Goal: Communication & Community: Participate in discussion

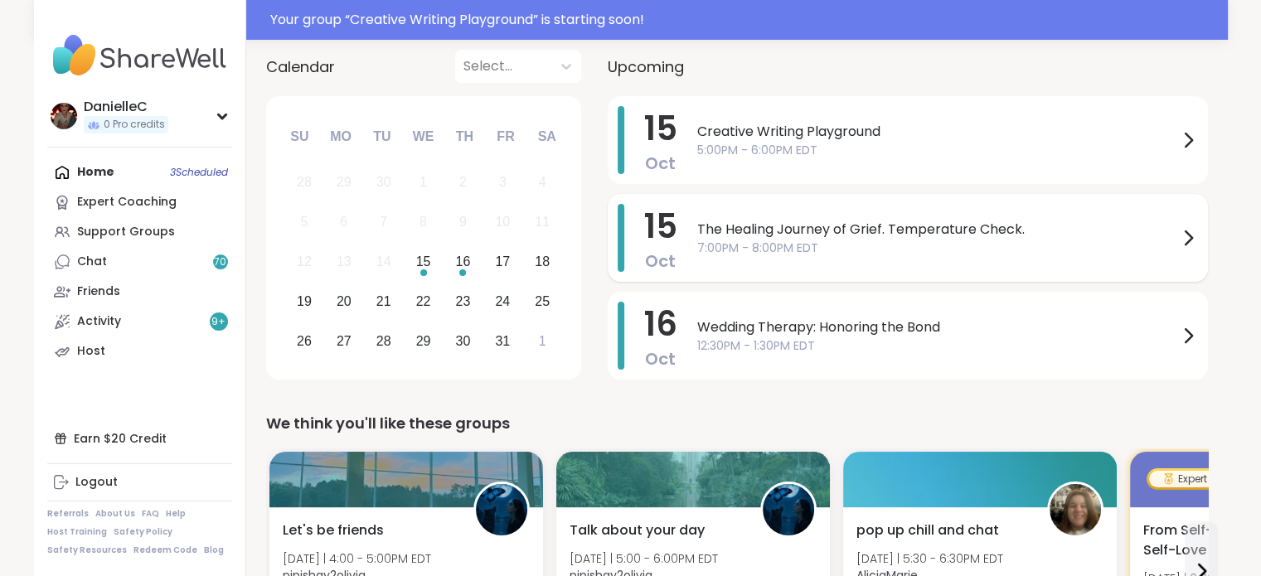
scroll to position [222, 0]
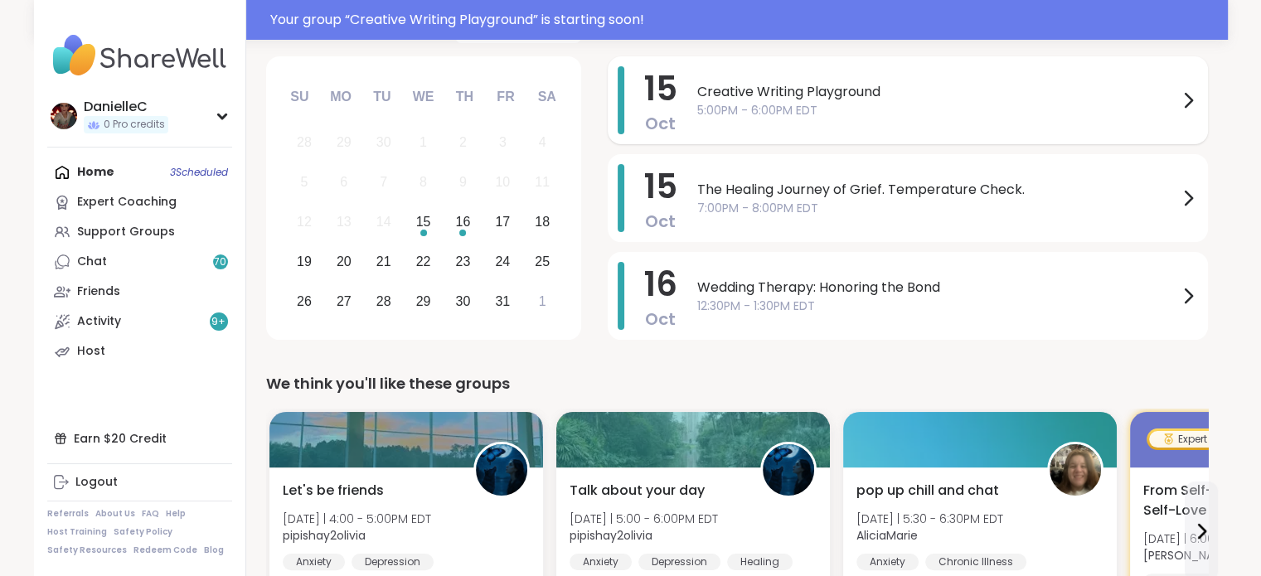
click at [826, 102] on span "5:00PM - 6:00PM EDT" at bounding box center [937, 110] width 481 height 17
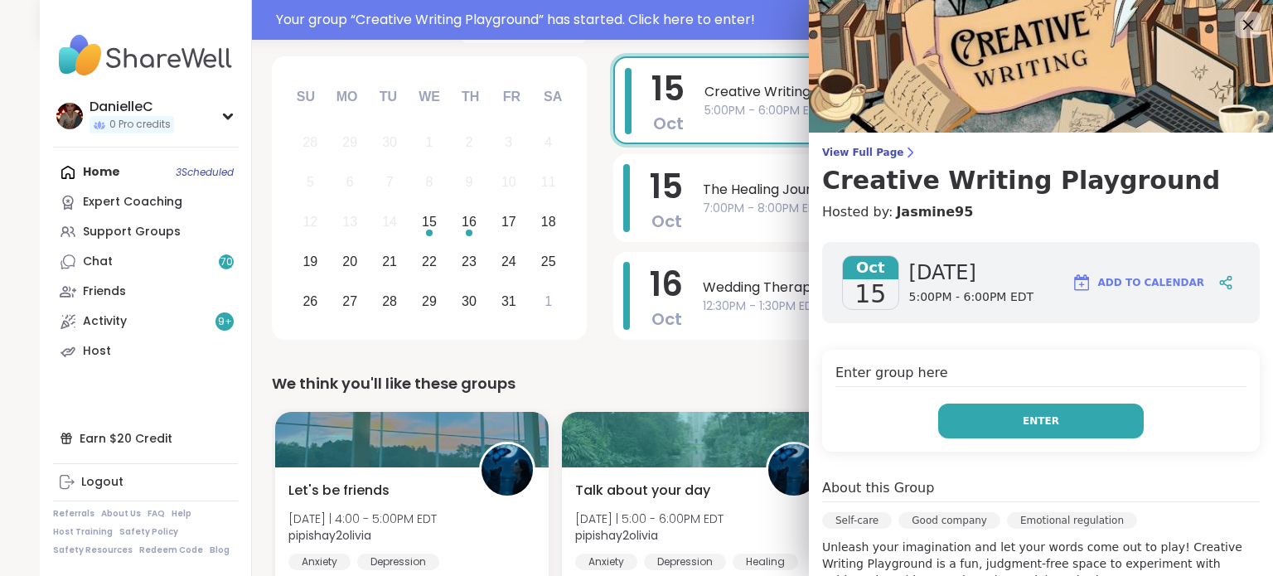
click at [991, 419] on button "Enter" at bounding box center [1041, 421] width 206 height 35
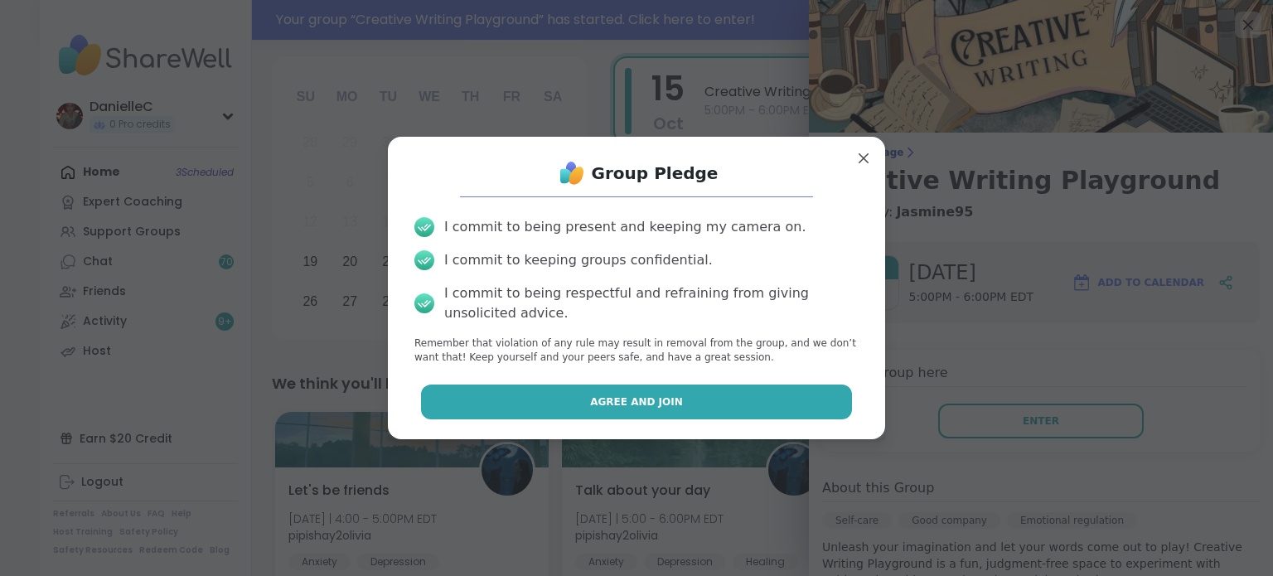
click at [744, 397] on button "Agree and Join" at bounding box center [637, 402] width 432 height 35
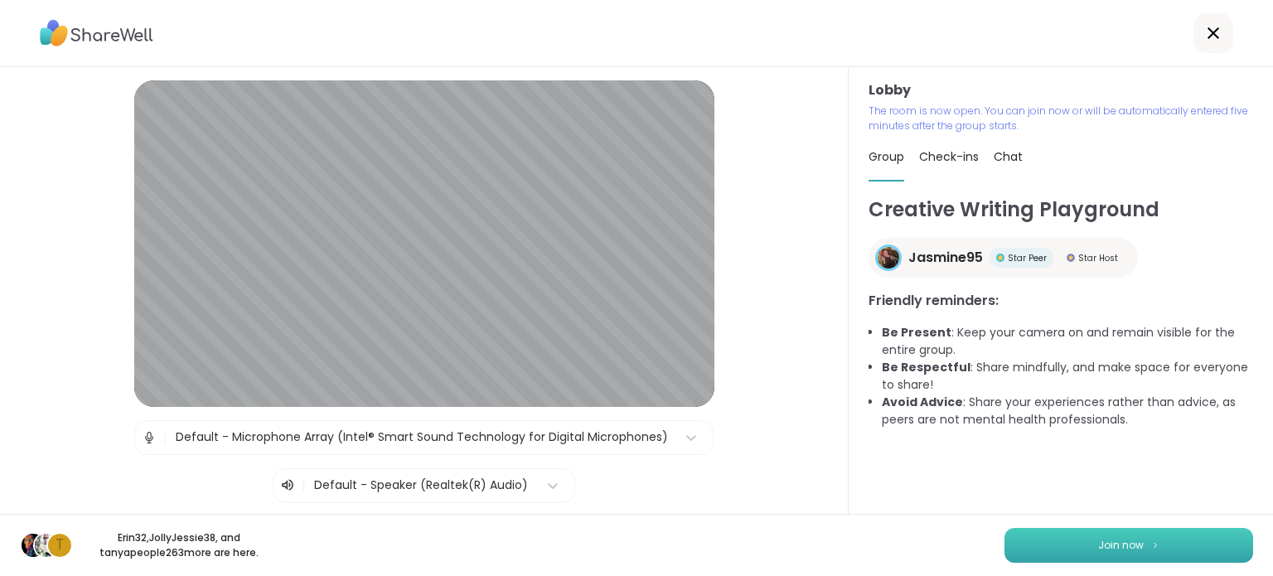
click at [1084, 535] on button "Join now" at bounding box center [1129, 545] width 249 height 35
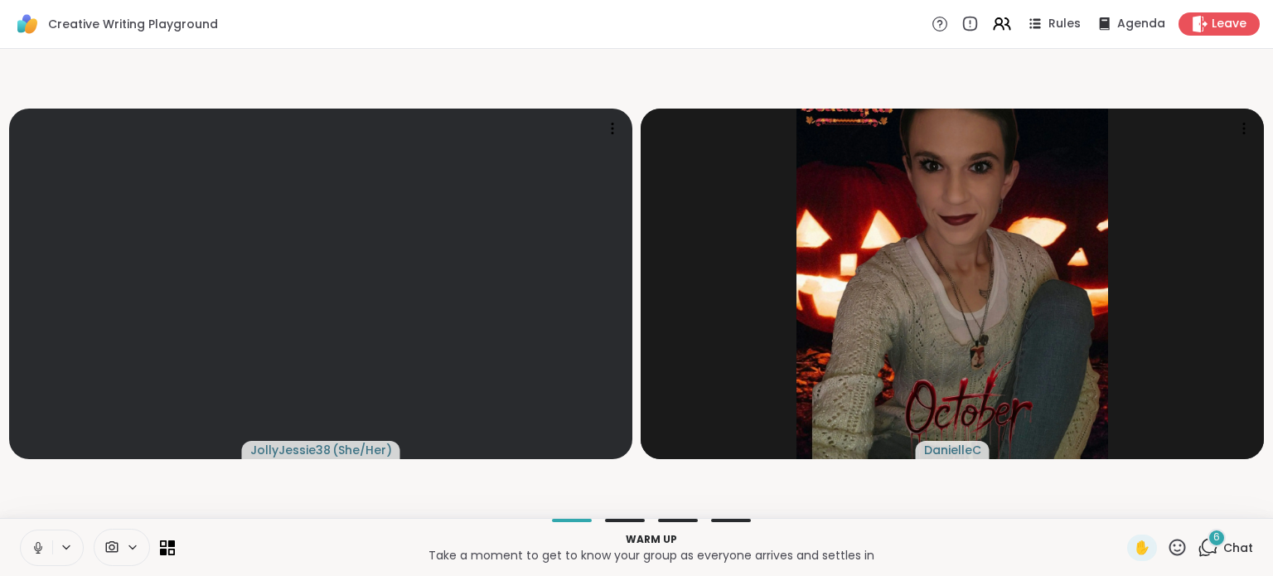
click at [38, 549] on icon at bounding box center [38, 545] width 4 height 7
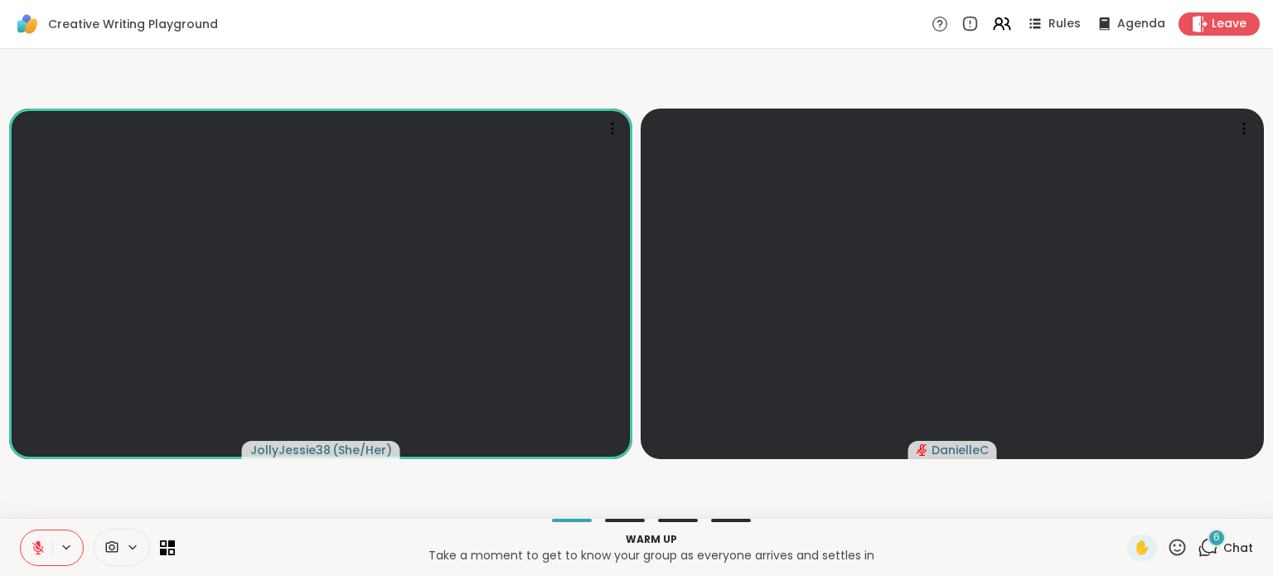
click at [122, 549] on span at bounding box center [109, 548] width 31 height 16
click at [113, 484] on div "HP TrueVision HD Camera" at bounding box center [146, 488] width 167 height 20
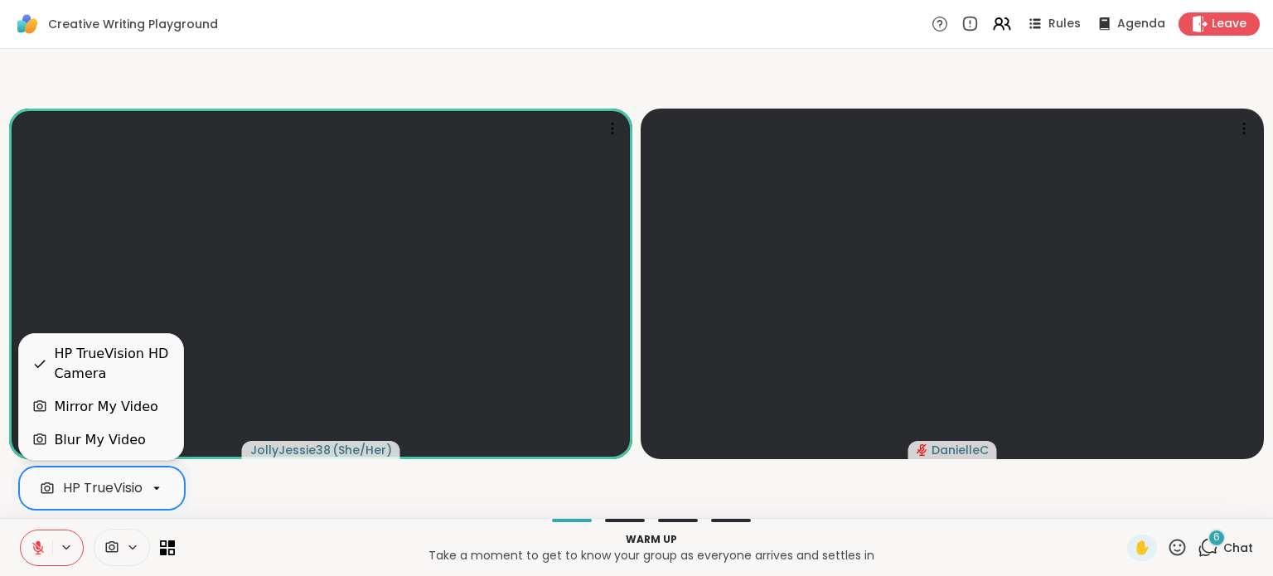
scroll to position [0, 63]
click at [50, 555] on button at bounding box center [36, 547] width 31 height 35
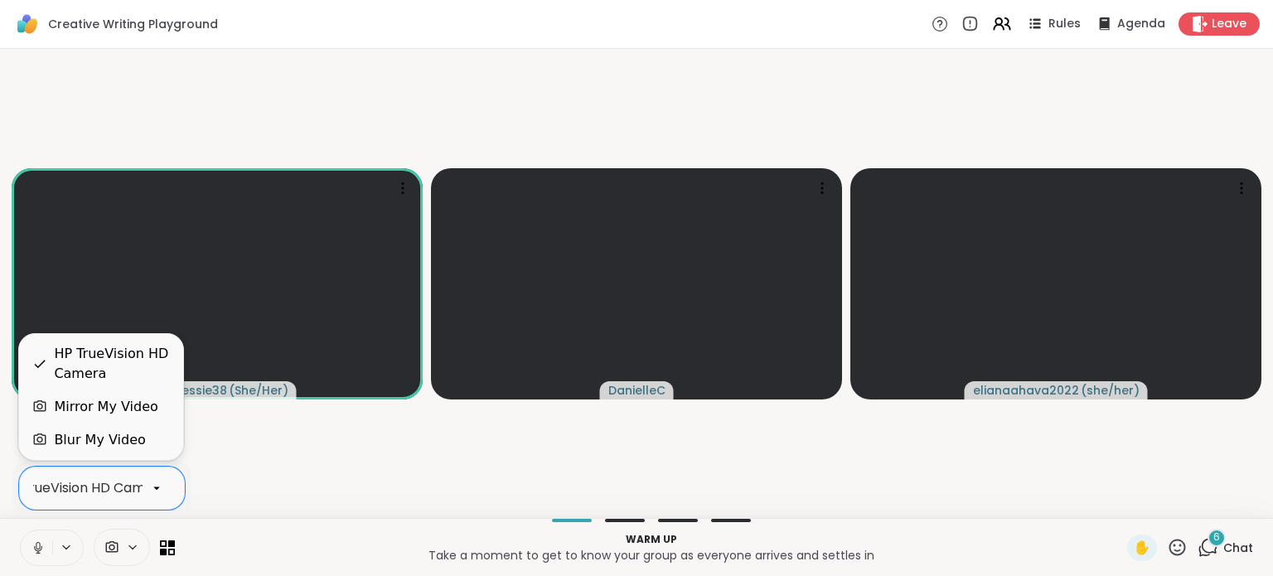
click at [93, 438] on div "Blur My Video" at bounding box center [99, 440] width 91 height 20
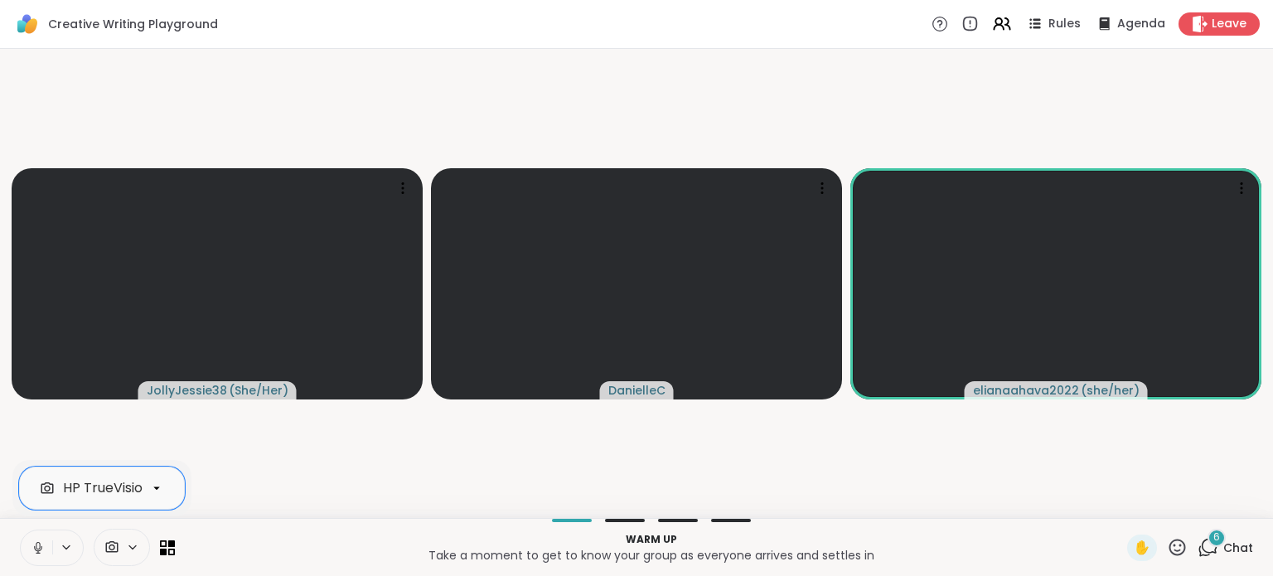
click at [37, 554] on icon at bounding box center [38, 547] width 15 height 15
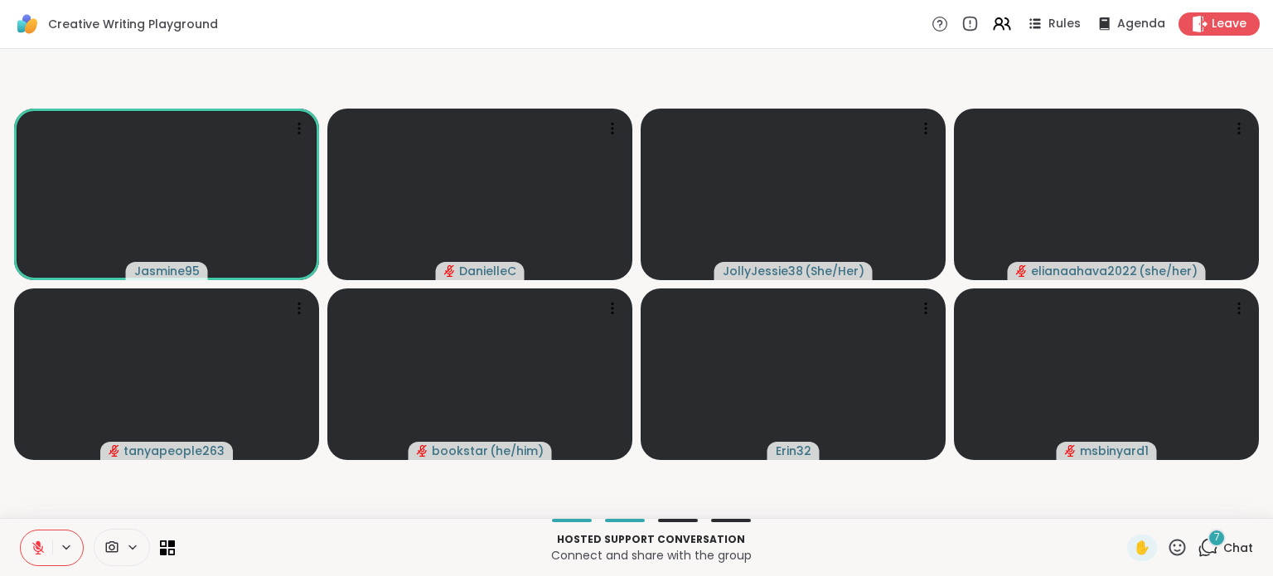
click at [1198, 544] on icon at bounding box center [1208, 547] width 21 height 21
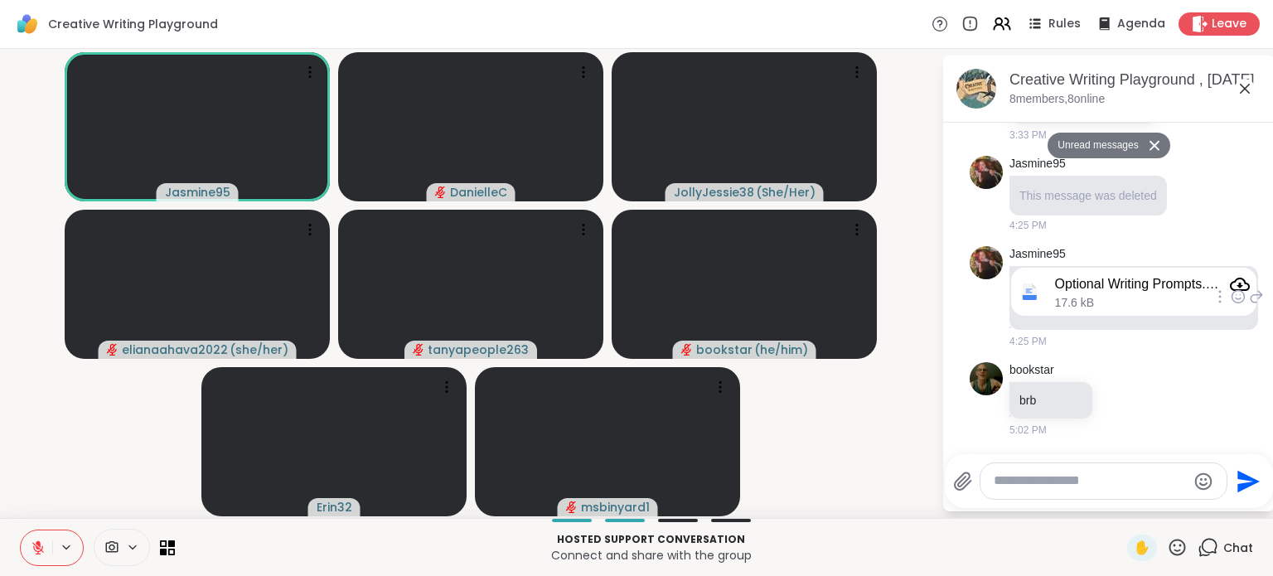
scroll to position [1097, 0]
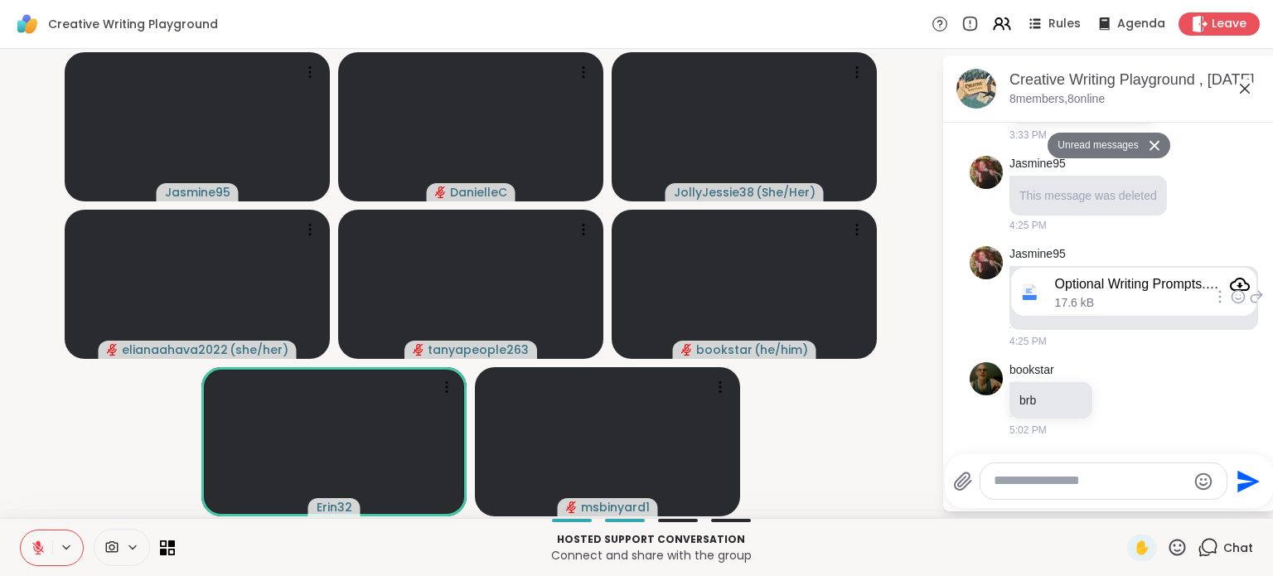
click at [1237, 282] on icon "Attachment" at bounding box center [1240, 284] width 20 height 20
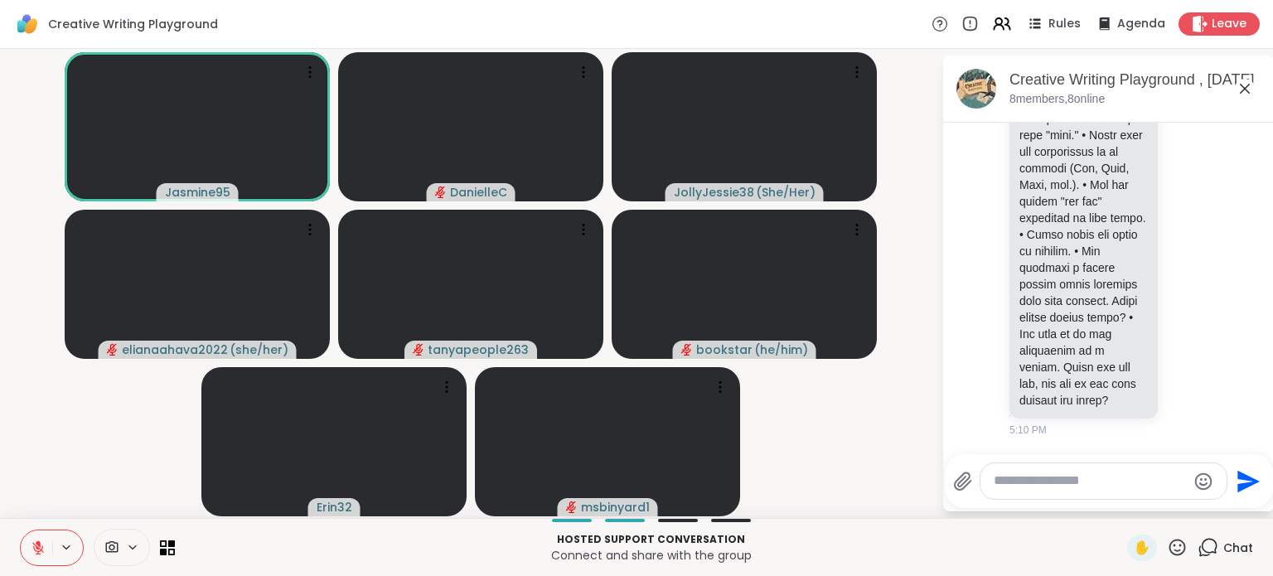
scroll to position [2692, 0]
click at [36, 549] on icon at bounding box center [38, 547] width 15 height 15
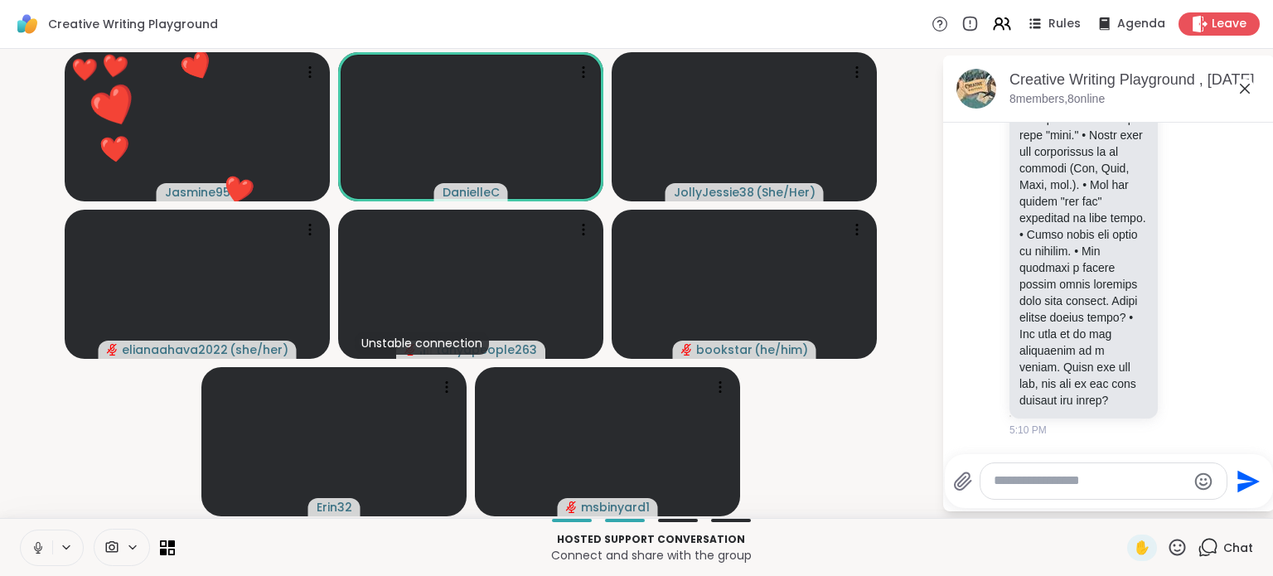
click at [36, 545] on icon at bounding box center [38, 545] width 4 height 7
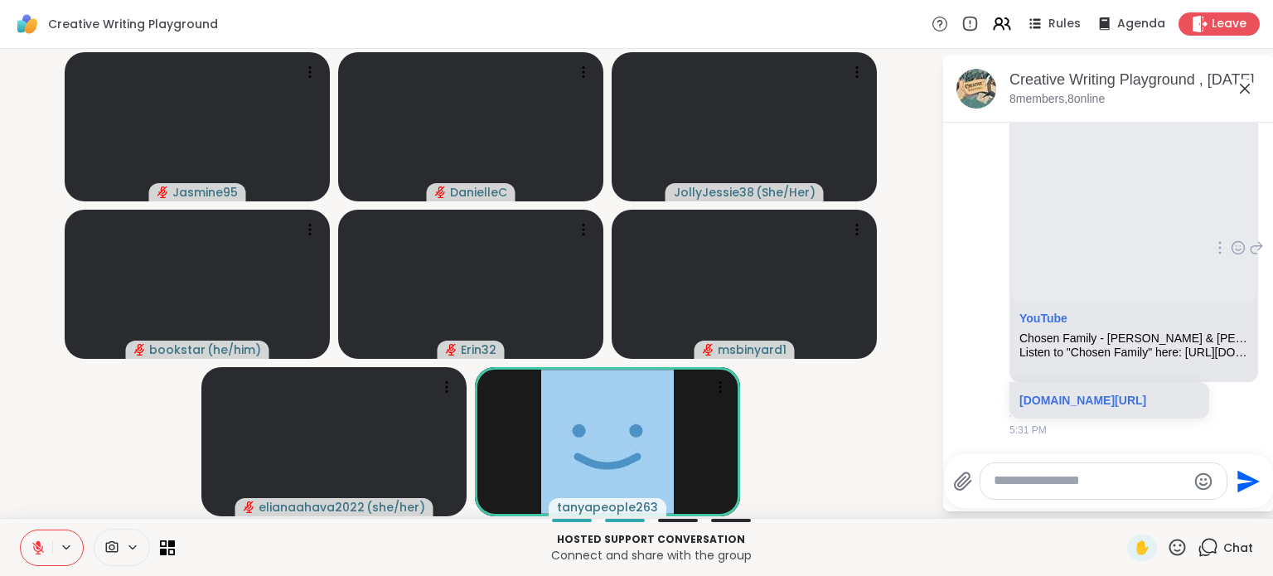
scroll to position [9516, 0]
click at [1108, 394] on link "[DOMAIN_NAME][URL]" at bounding box center [1082, 400] width 127 height 13
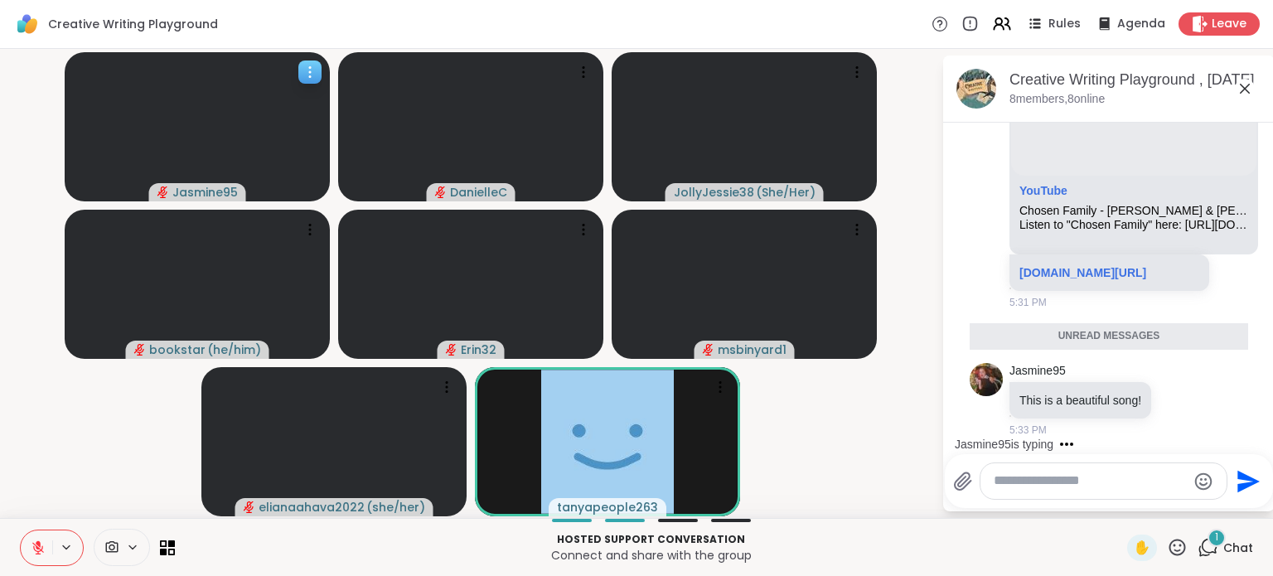
scroll to position [9621, 0]
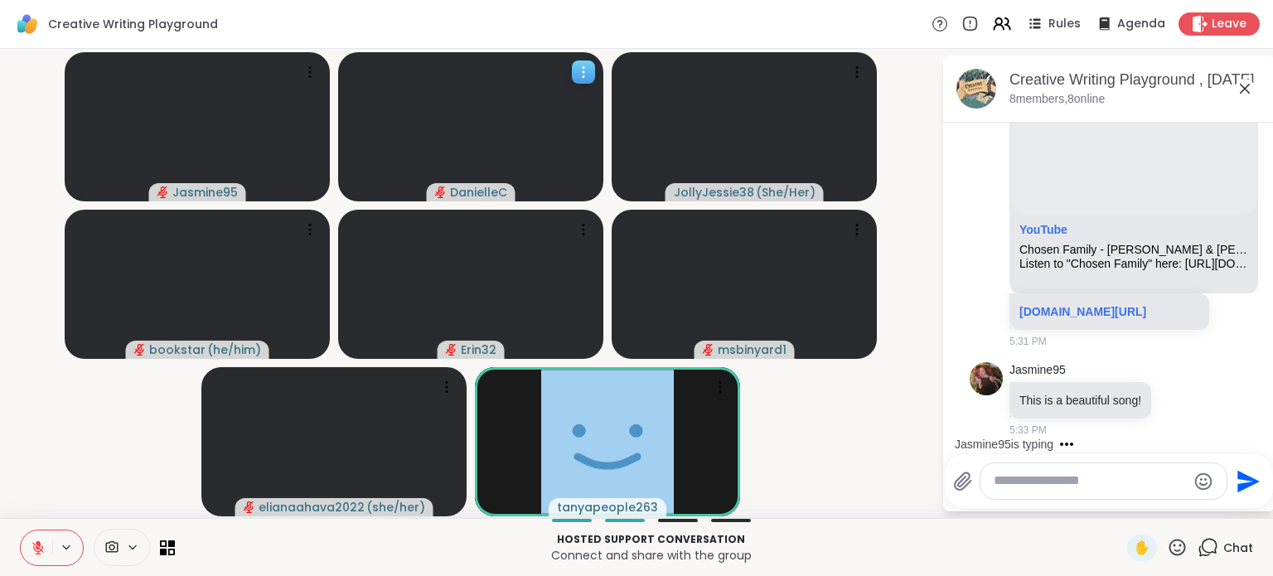
click at [1019, 305] on link "[DOMAIN_NAME][URL]" at bounding box center [1082, 311] width 127 height 13
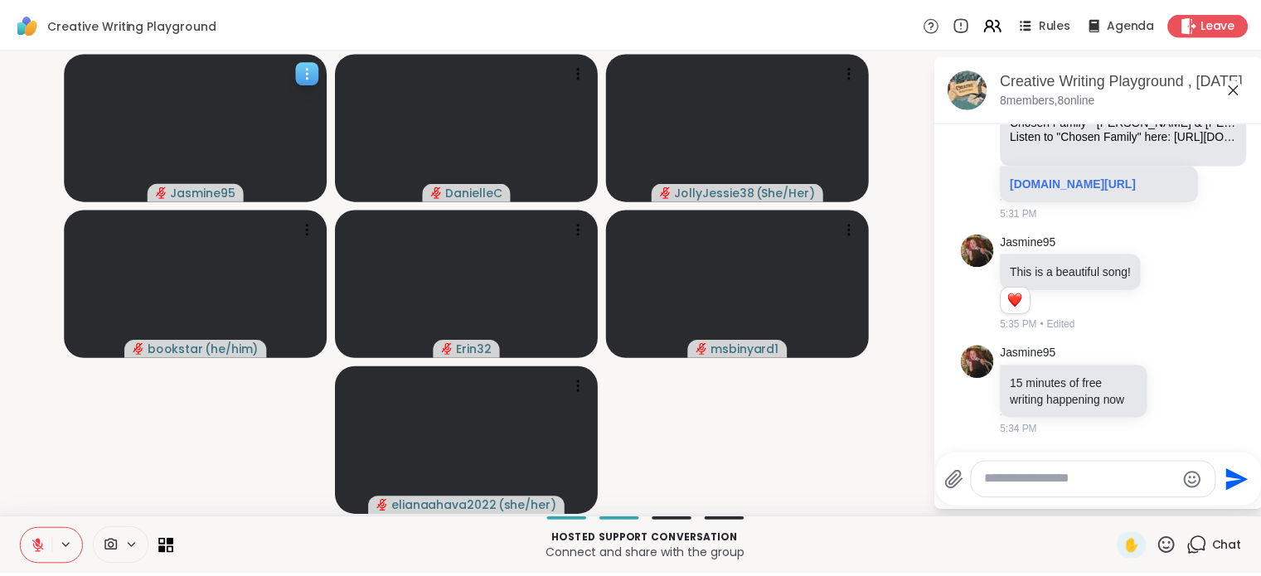
scroll to position [9903, 0]
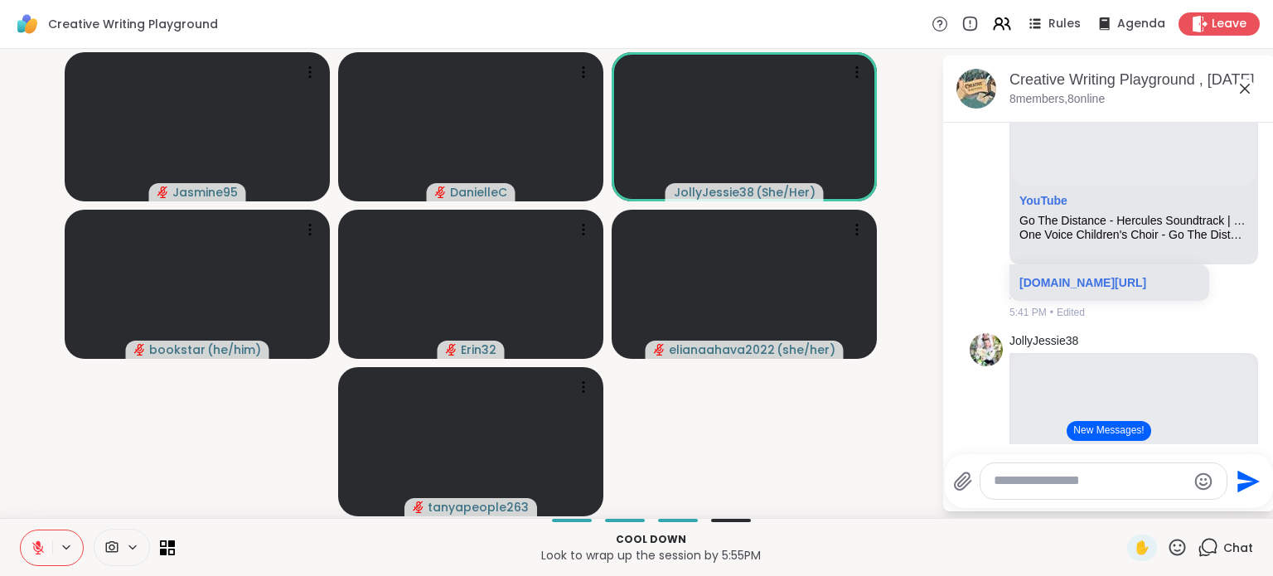
click at [1167, 546] on icon at bounding box center [1177, 547] width 21 height 21
click at [1134, 548] on span "✋" at bounding box center [1142, 548] width 17 height 20
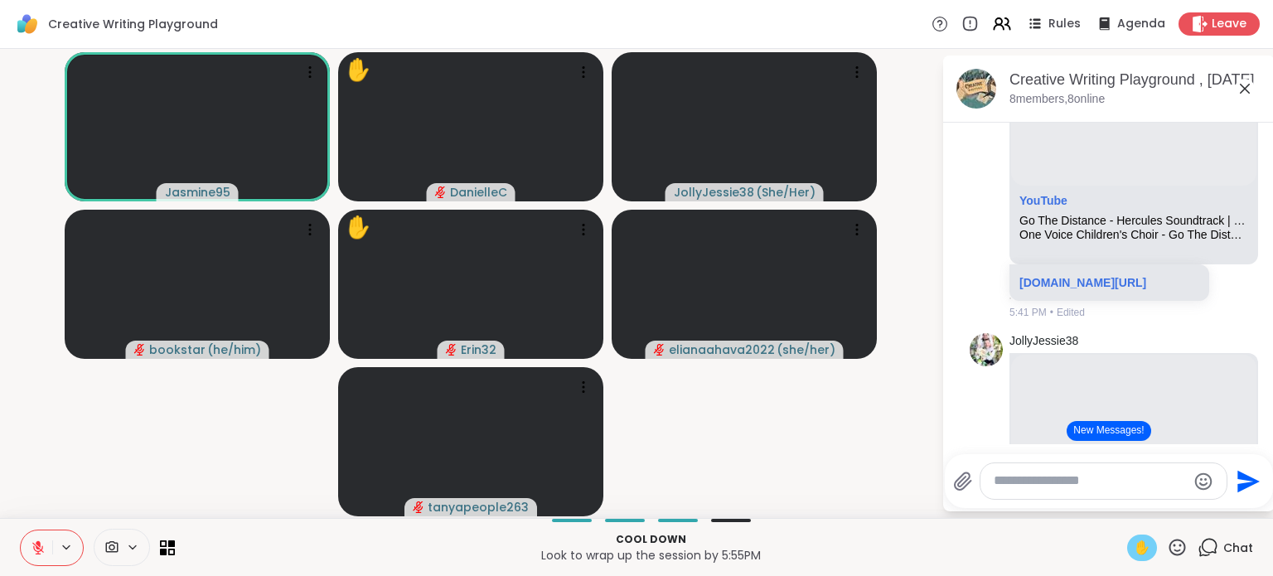
click at [35, 547] on icon at bounding box center [38, 547] width 15 height 15
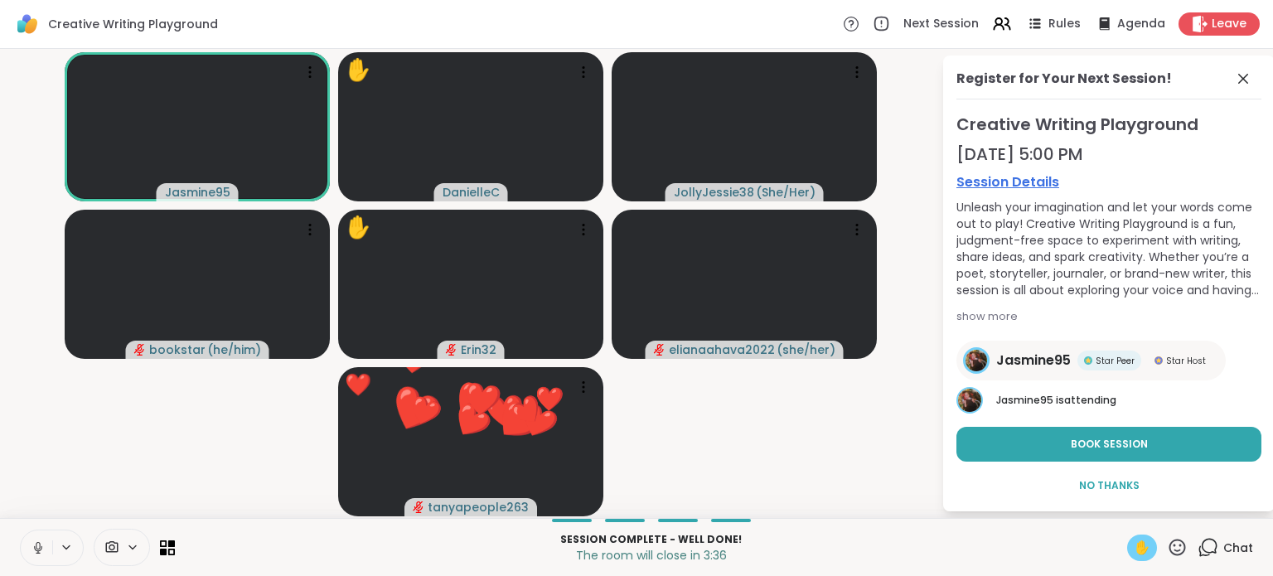
click at [39, 549] on icon at bounding box center [38, 545] width 4 height 7
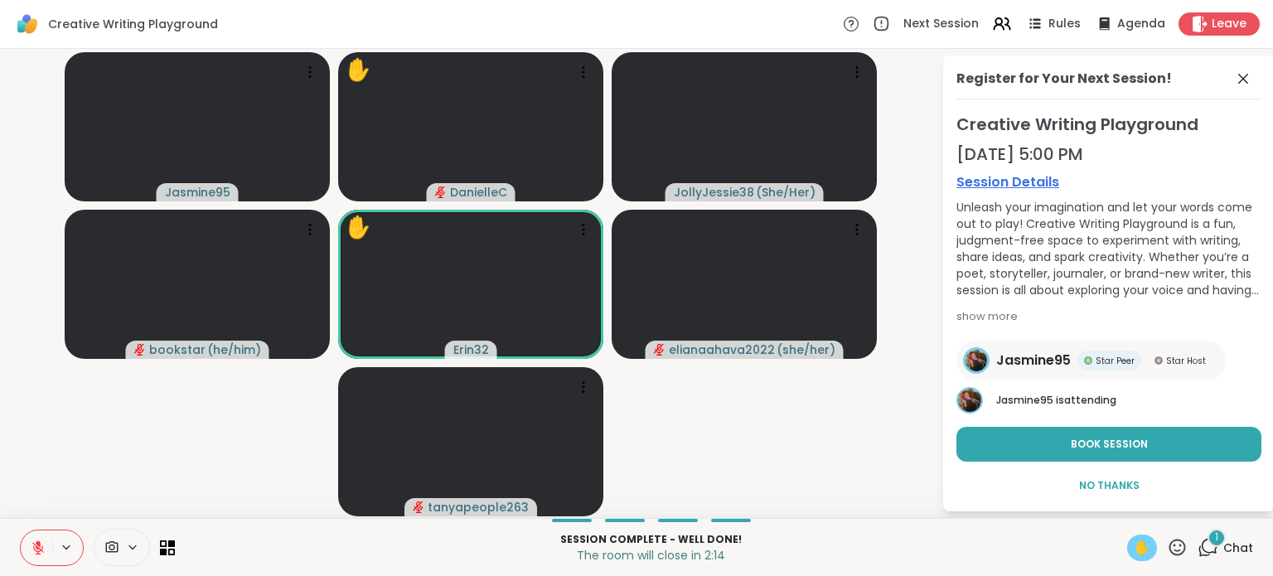
click at [1134, 538] on span "✋" at bounding box center [1142, 548] width 17 height 20
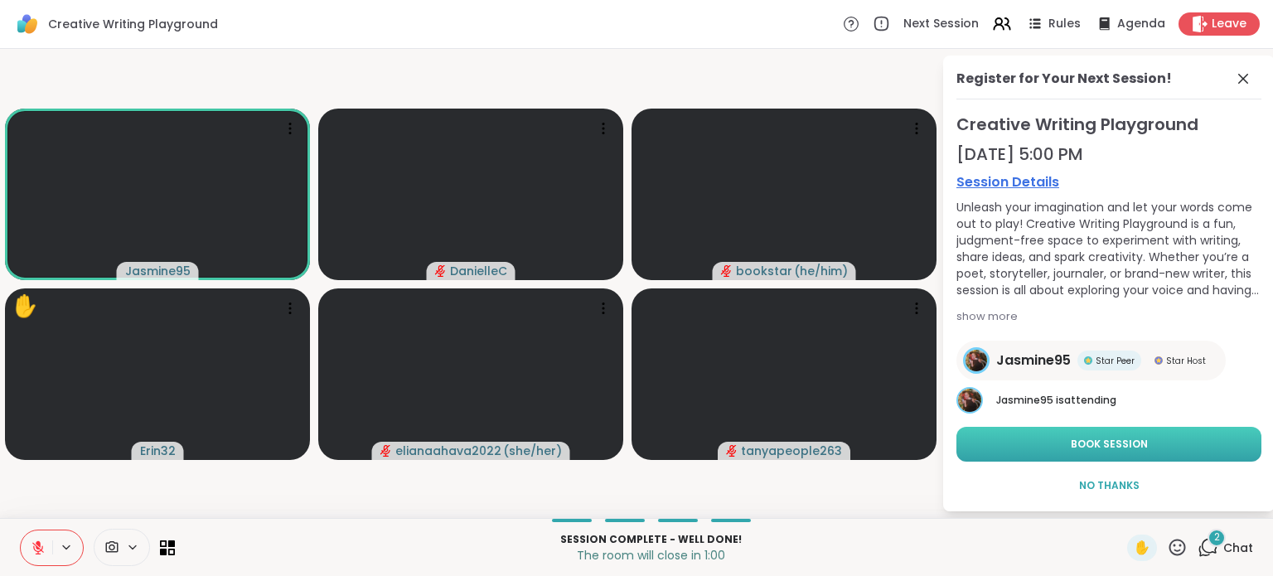
click at [1126, 445] on span "Book Session" at bounding box center [1109, 444] width 77 height 15
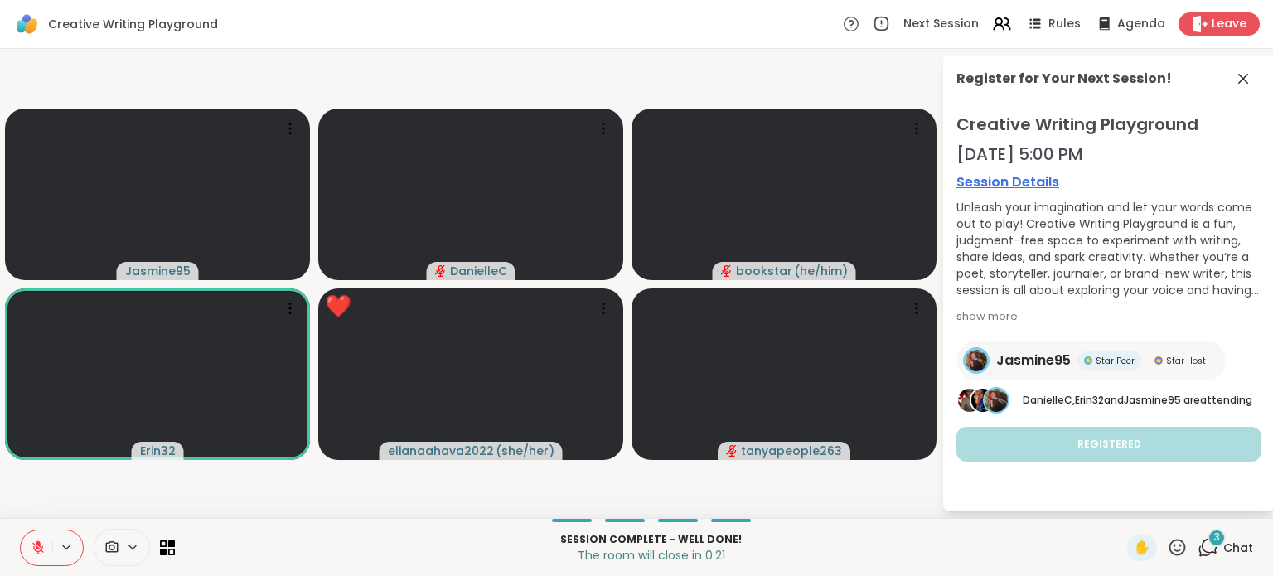
click at [1167, 546] on icon at bounding box center [1177, 547] width 21 height 21
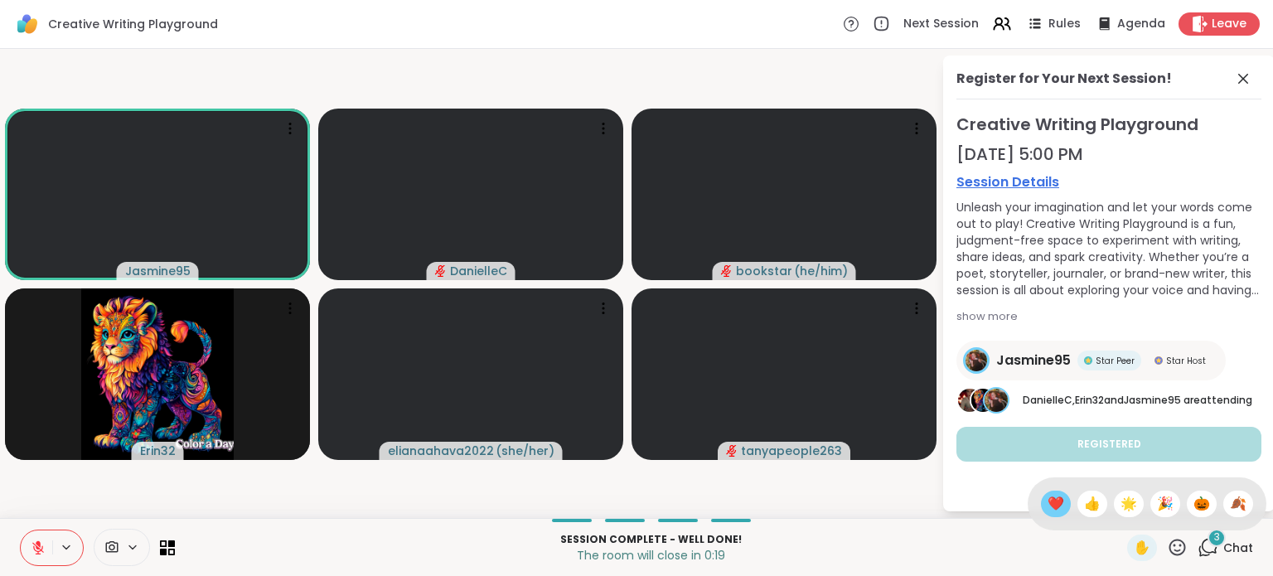
click at [1048, 505] on span "❤️" at bounding box center [1056, 504] width 17 height 20
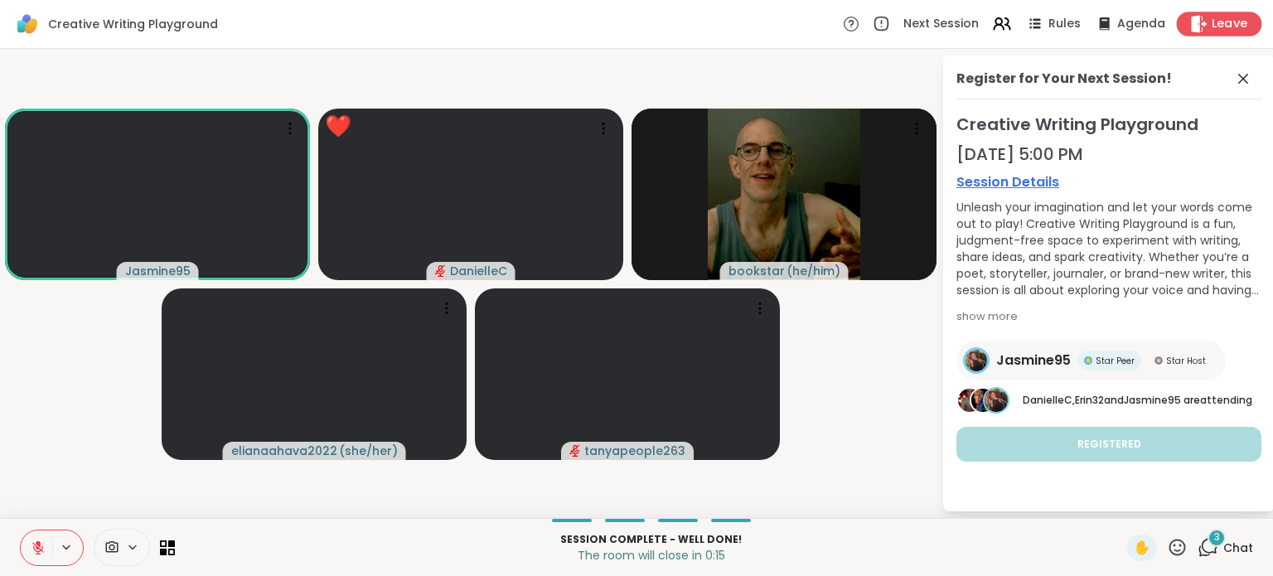
click at [1222, 27] on span "Leave" at bounding box center [1230, 24] width 36 height 17
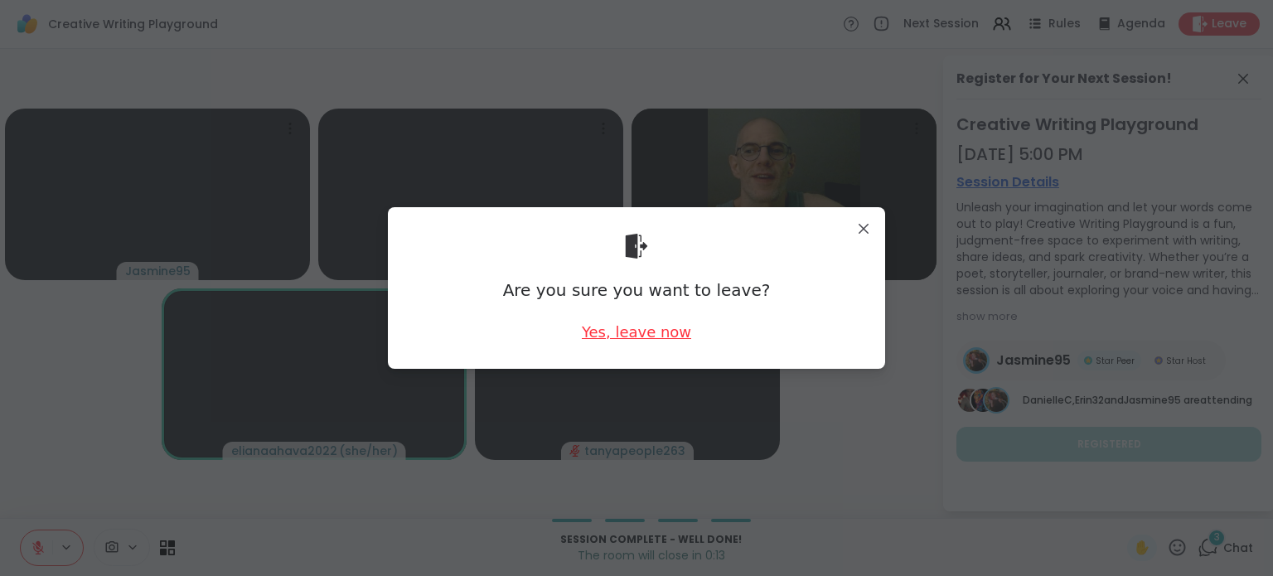
click at [637, 334] on div "Yes, leave now" at bounding box center [636, 332] width 109 height 21
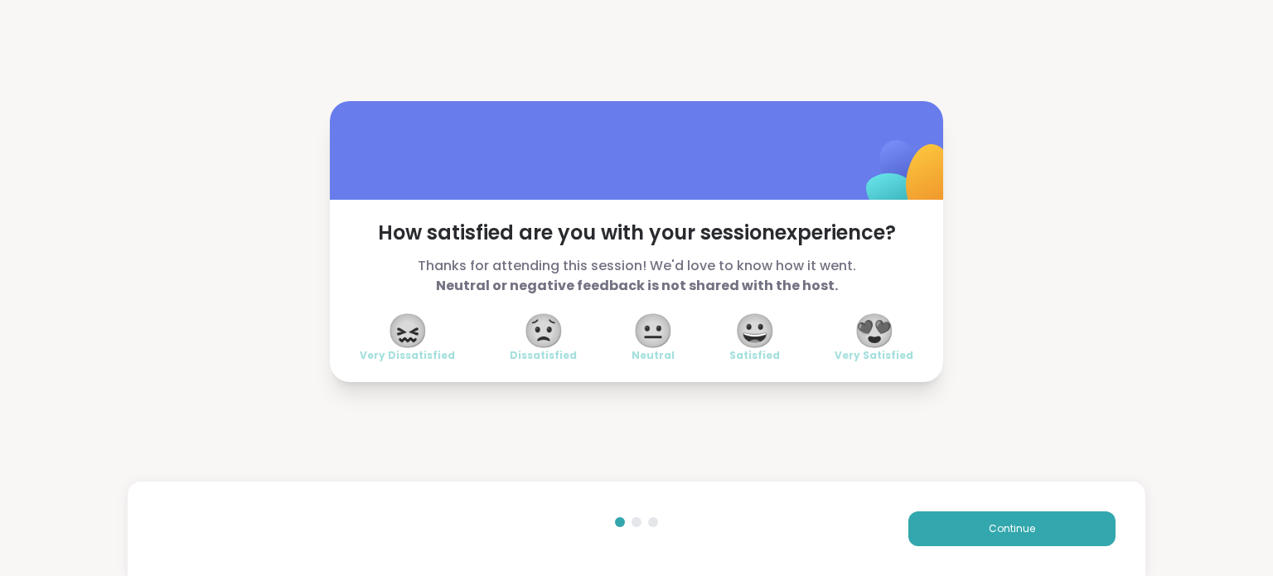
click at [873, 327] on span "😍" at bounding box center [874, 331] width 41 height 30
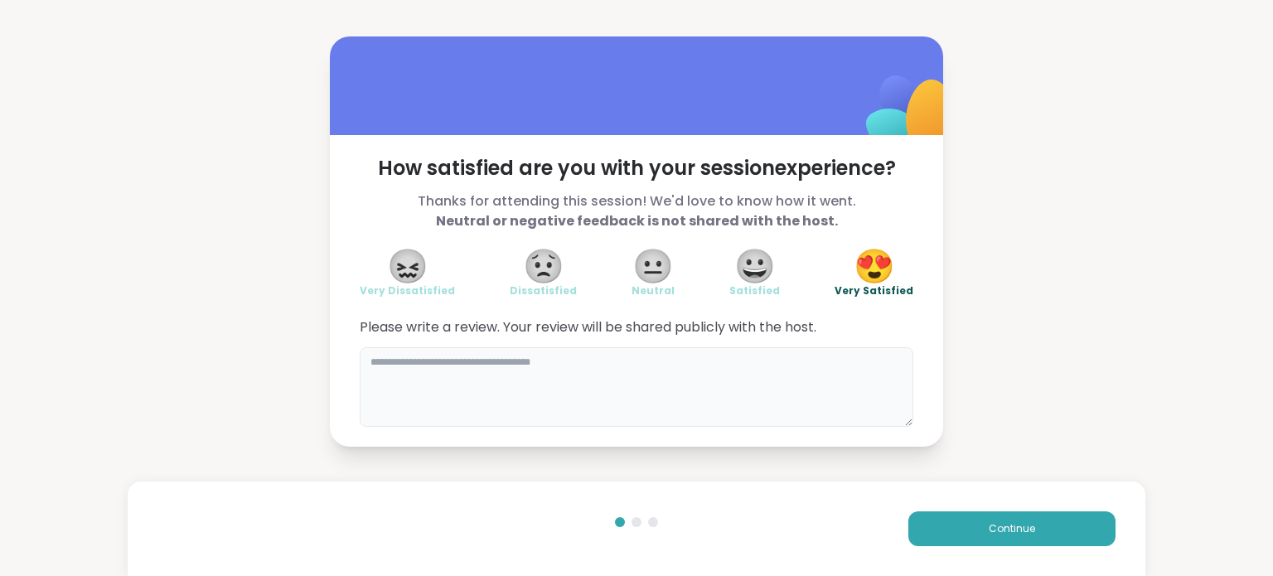
click at [554, 367] on textarea at bounding box center [637, 387] width 554 height 80
type textarea "**********"
click at [989, 529] on span "Continue" at bounding box center [1012, 528] width 46 height 15
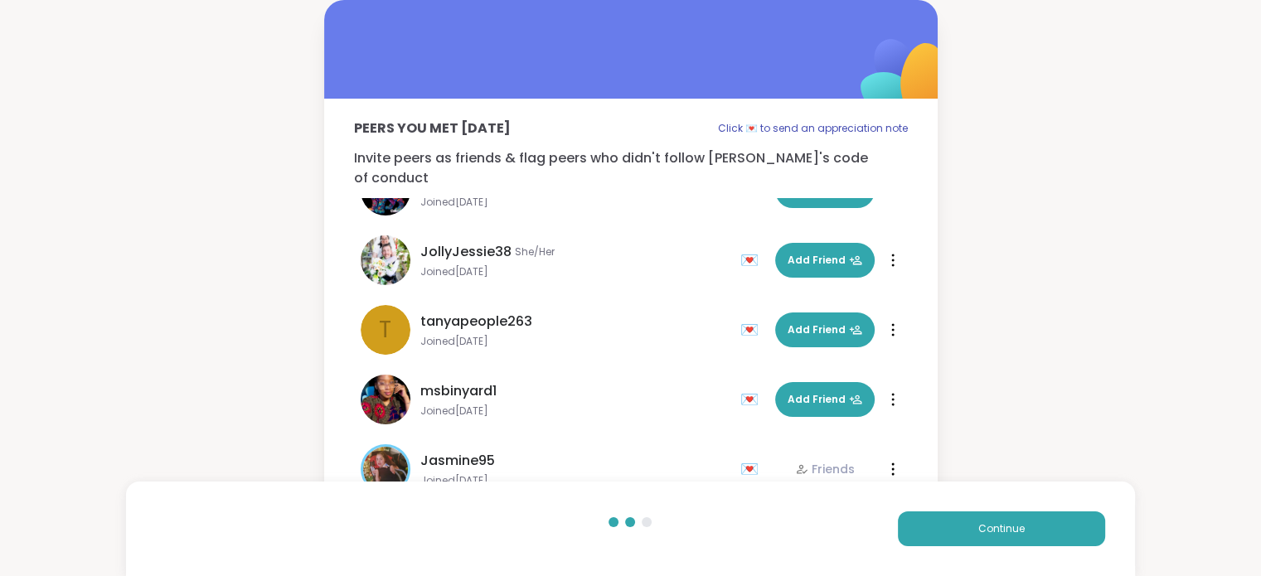
scroll to position [189, 0]
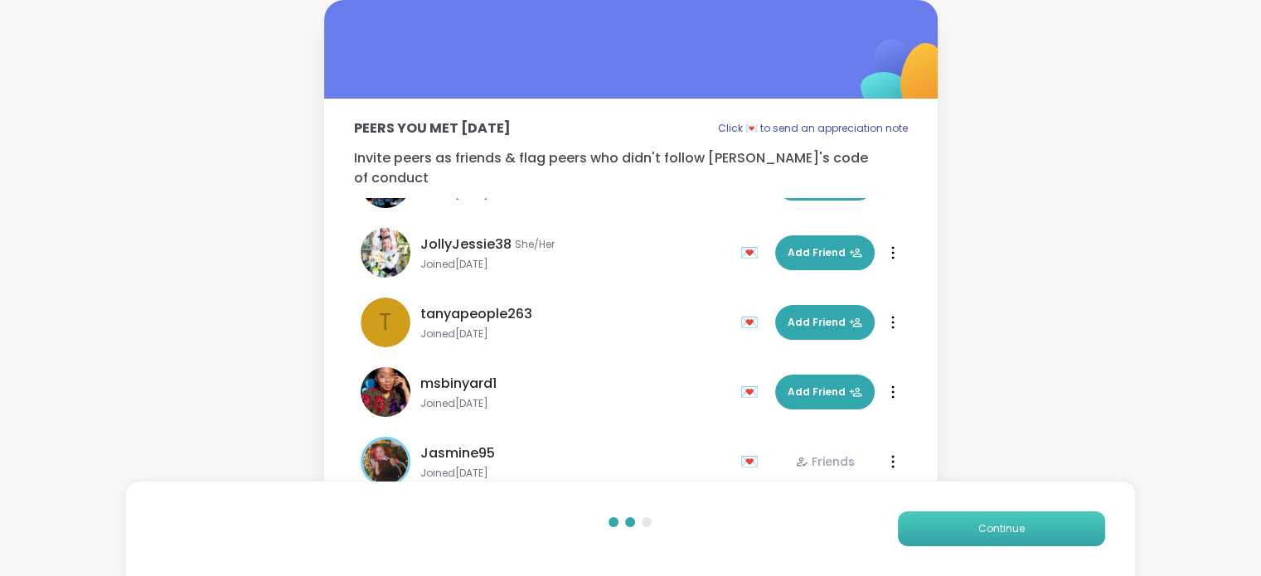
click at [980, 536] on span "Continue" at bounding box center [1001, 528] width 46 height 15
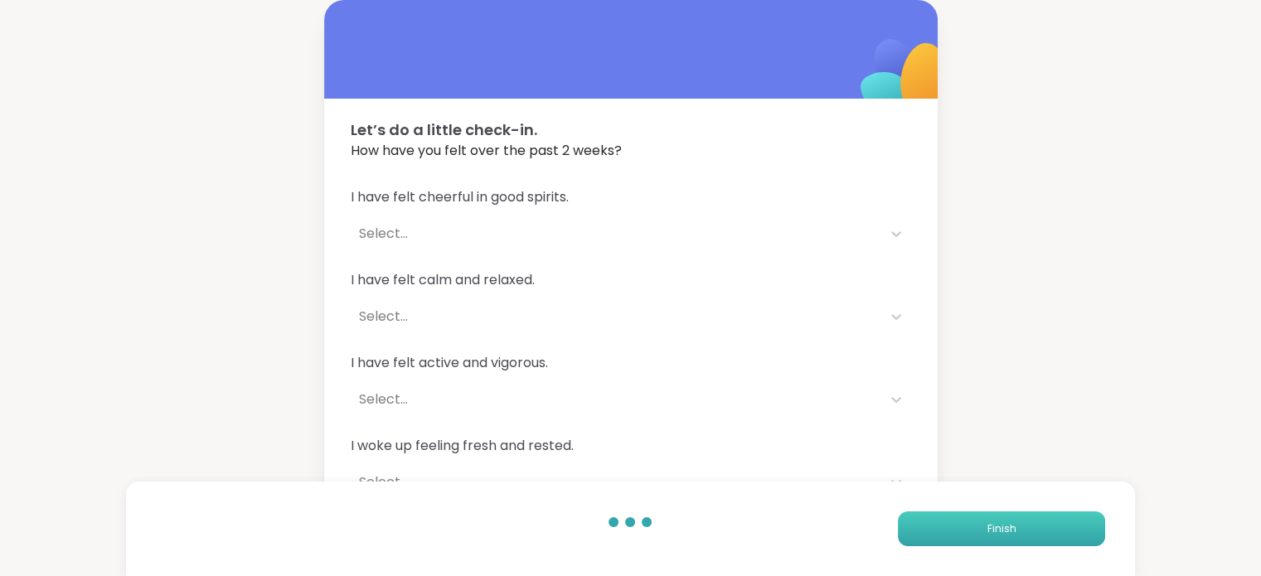
click at [948, 529] on button "Finish" at bounding box center [1001, 528] width 207 height 35
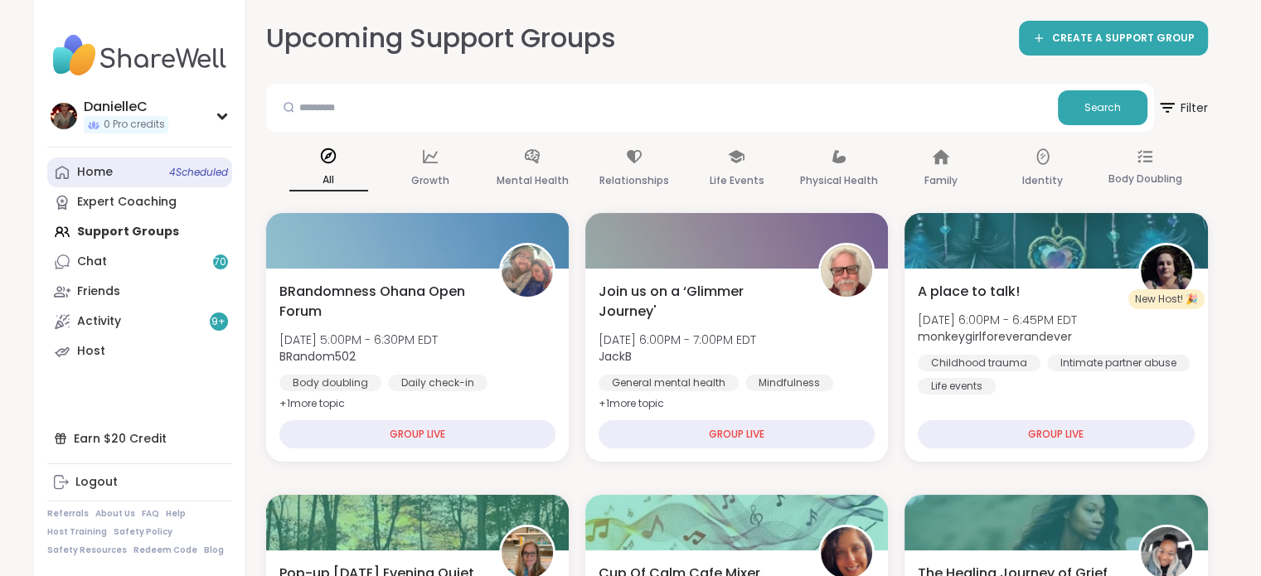
click at [135, 176] on link "Home 4 Scheduled" at bounding box center [139, 172] width 185 height 30
